Goal: Use online tool/utility: Utilize a website feature to perform a specific function

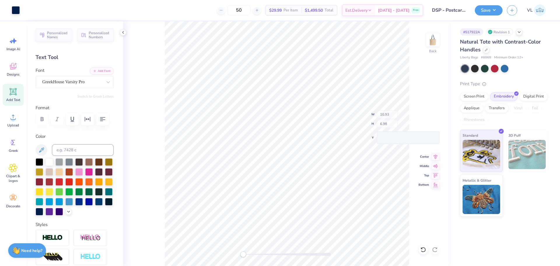
click at [157, 133] on div "Back W 10.93 H 6.98 Y Center Middle Top Bottom" at bounding box center [286, 143] width 327 height 244
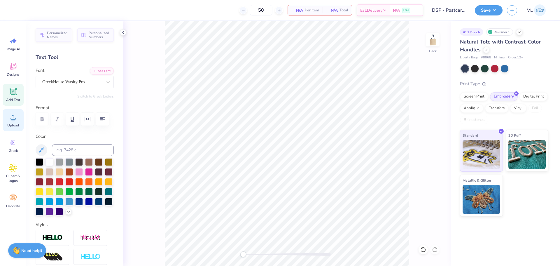
click at [16, 124] on span "Upload" at bounding box center [13, 125] width 12 height 5
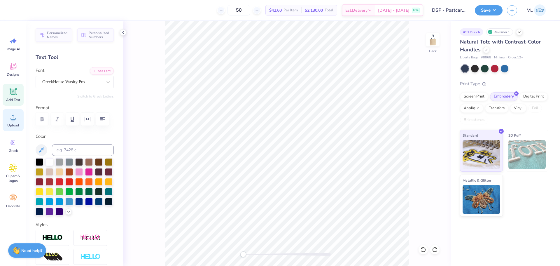
click at [13, 122] on div "Upload" at bounding box center [13, 120] width 21 height 22
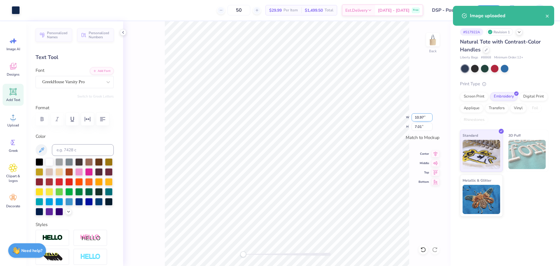
click at [421, 116] on input "10.97" at bounding box center [421, 117] width 21 height 8
type input "9.00"
type input "5.75"
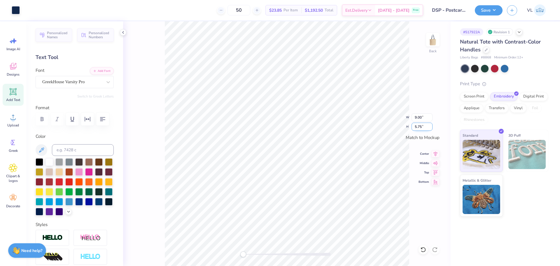
click at [426, 130] on input "5.75" at bounding box center [421, 126] width 21 height 8
click at [421, 124] on input "5.75" at bounding box center [421, 126] width 21 height 8
click at [479, 13] on button "Save" at bounding box center [489, 9] width 28 height 10
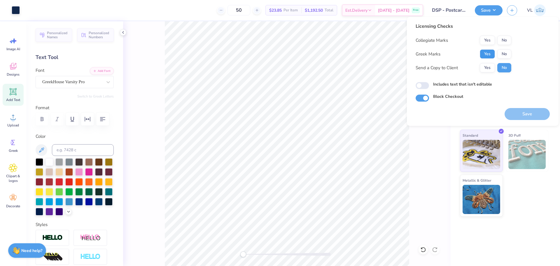
click at [487, 51] on button "Yes" at bounding box center [487, 53] width 15 height 9
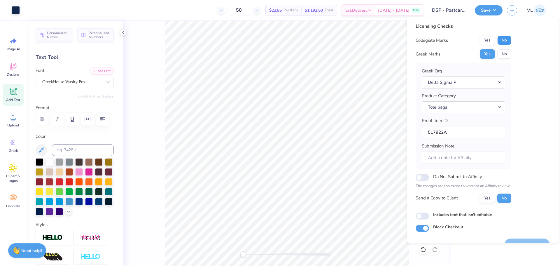
click at [508, 42] on button "No" at bounding box center [504, 40] width 14 height 9
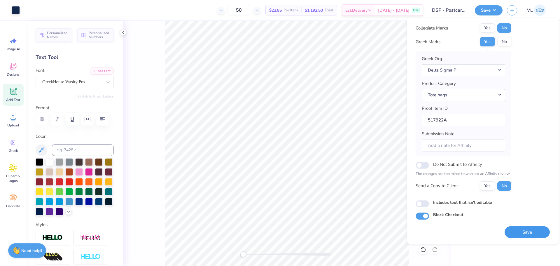
click at [518, 236] on button "Save" at bounding box center [526, 232] width 45 height 12
